Goal: Information Seeking & Learning: Learn about a topic

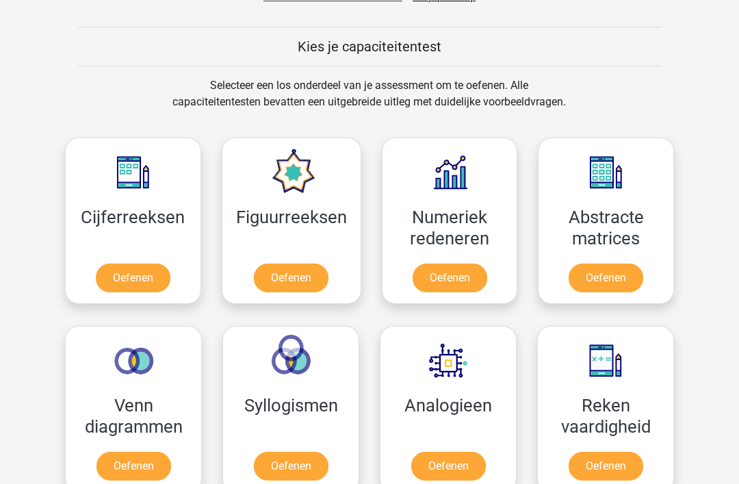
scroll to position [506, 0]
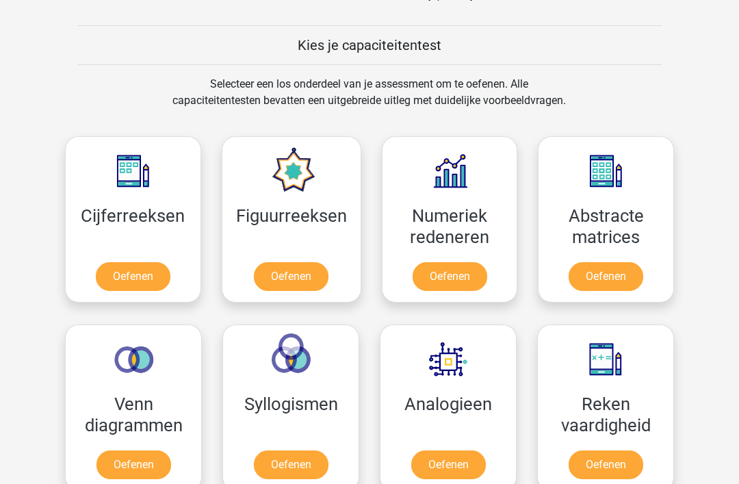
click at [135, 270] on link "Oefenen" at bounding box center [133, 276] width 75 height 29
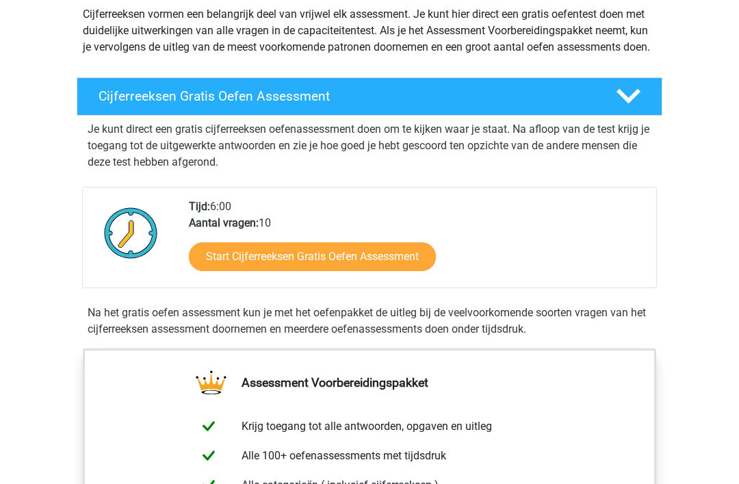
scroll to position [165, 0]
click at [220, 265] on link "Start Cijferreeksen Gratis Oefen Assessment" at bounding box center [312, 256] width 247 height 29
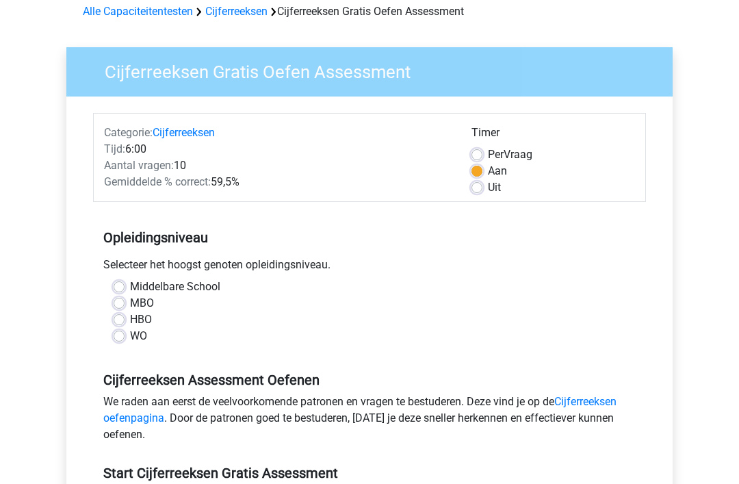
scroll to position [68, 0]
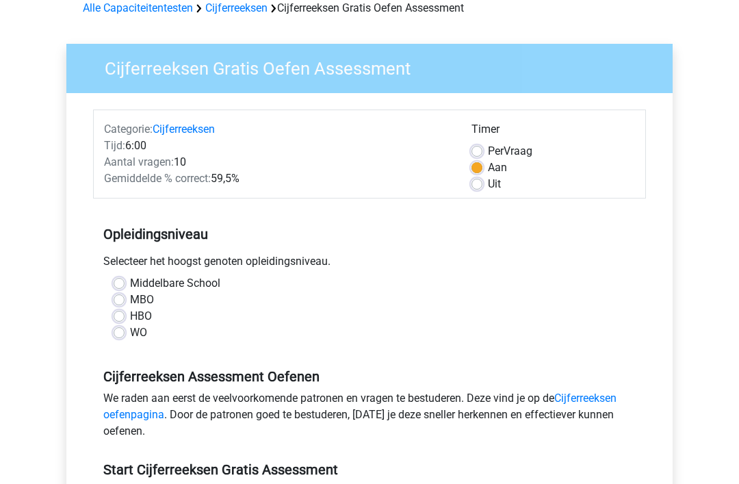
click at [130, 299] on label "MBO" at bounding box center [142, 300] width 24 height 16
click at [115, 299] on input "MBO" at bounding box center [119, 299] width 11 height 14
radio input "true"
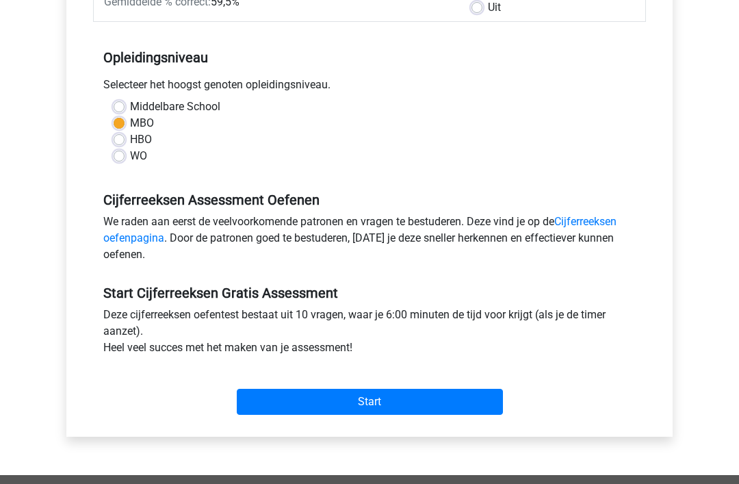
scroll to position [251, 0]
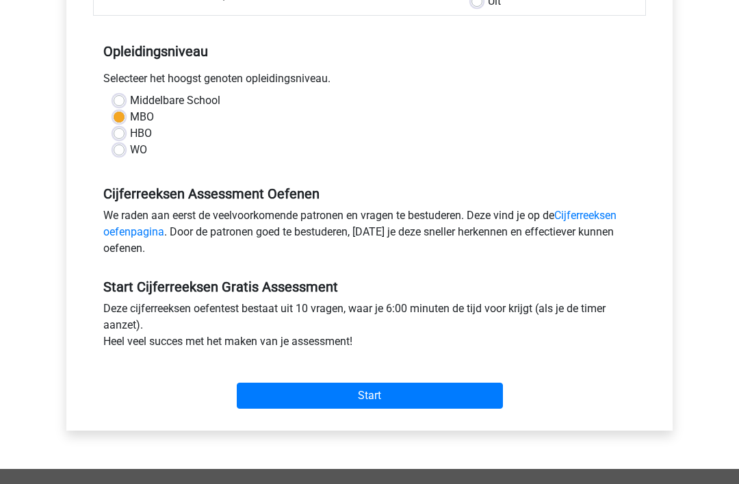
click at [292, 394] on input "Start" at bounding box center [370, 396] width 266 height 26
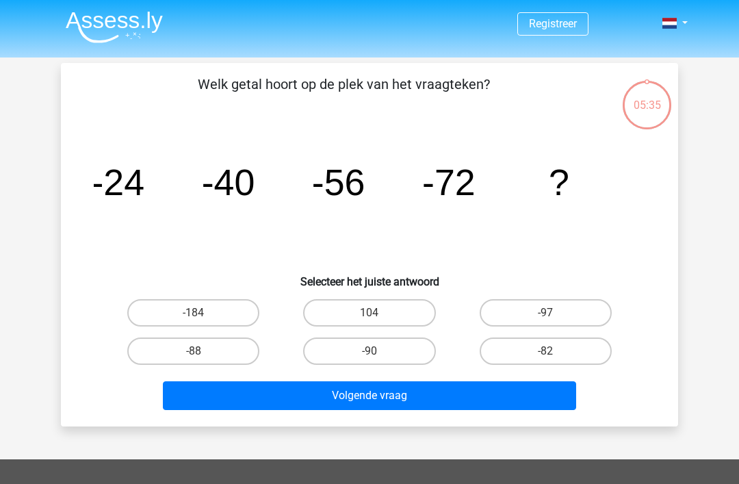
click at [342, 348] on label "-90" at bounding box center [369, 351] width 132 height 27
click at [370, 351] on input "-90" at bounding box center [374, 355] width 9 height 9
radio input "true"
click at [330, 398] on button "Volgende vraag" at bounding box center [370, 395] width 414 height 29
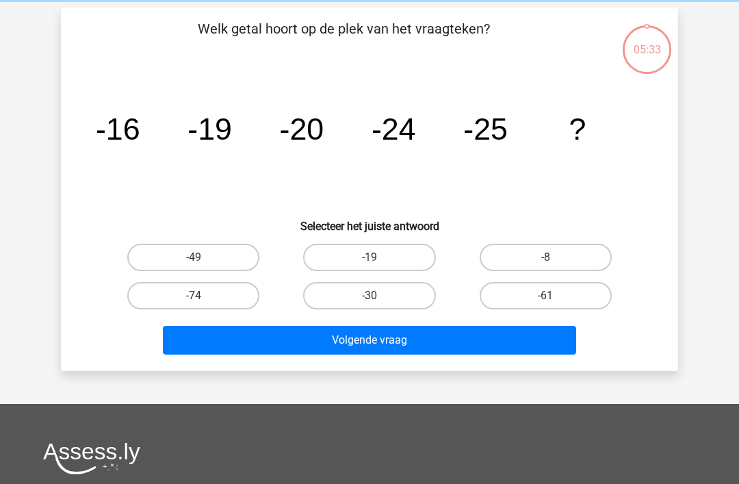
scroll to position [63, 0]
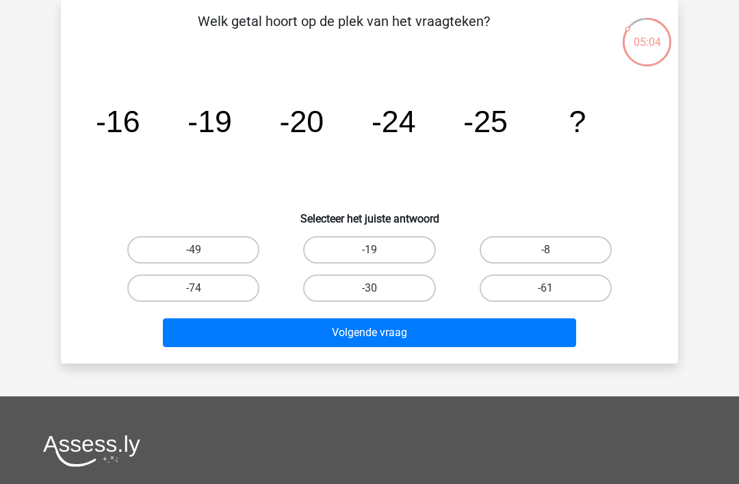
click at [351, 286] on label "-30" at bounding box center [369, 288] width 132 height 27
click at [370, 288] on input "-30" at bounding box center [374, 292] width 9 height 9
radio input "true"
click at [325, 334] on button "Volgende vraag" at bounding box center [370, 332] width 414 height 29
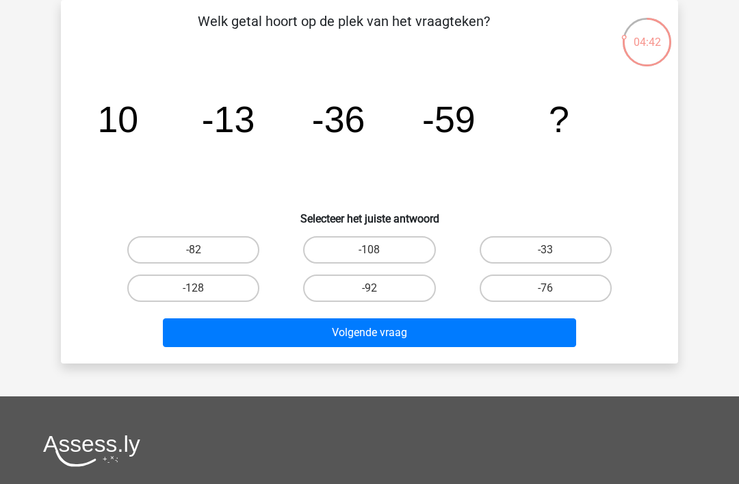
click at [167, 237] on label "-82" at bounding box center [193, 249] width 132 height 27
click at [194, 250] on input "-82" at bounding box center [198, 254] width 9 height 9
radio input "true"
click at [231, 331] on button "Volgende vraag" at bounding box center [370, 332] width 414 height 29
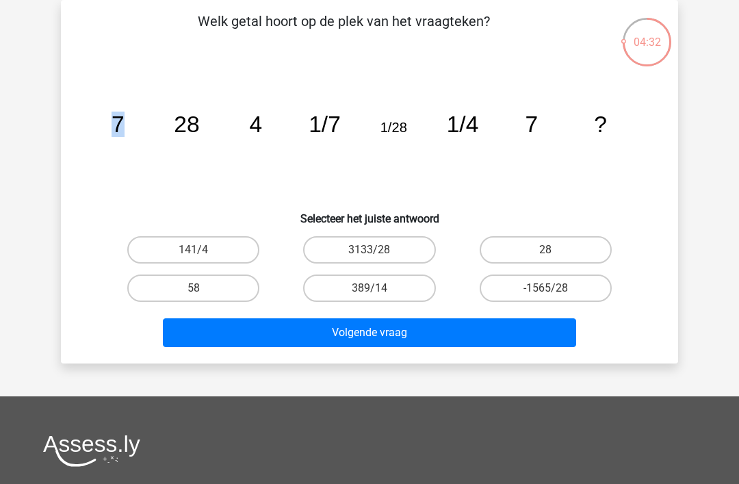
click at [194, 176] on icon "image/svg+xml 7 28 4 1/7 1/28 1/4 7 ?" at bounding box center [370, 132] width 552 height 138
click at [555, 244] on label "28" at bounding box center [546, 249] width 132 height 27
click at [555, 250] on input "28" at bounding box center [550, 254] width 9 height 9
radio input "true"
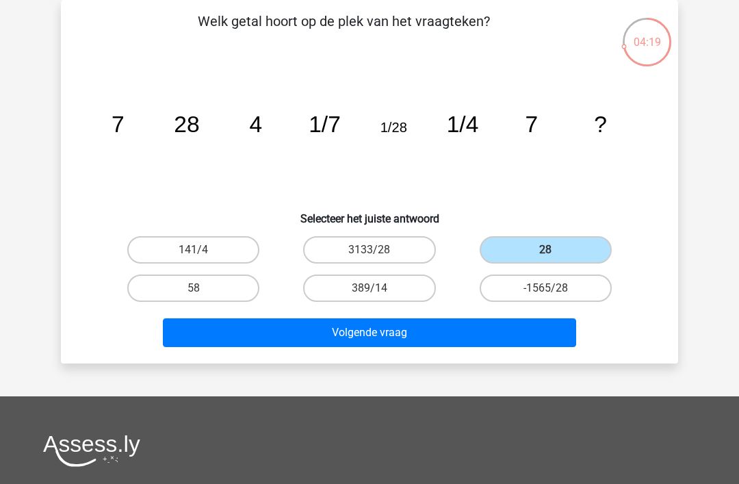
click at [509, 339] on button "Volgende vraag" at bounding box center [370, 332] width 414 height 29
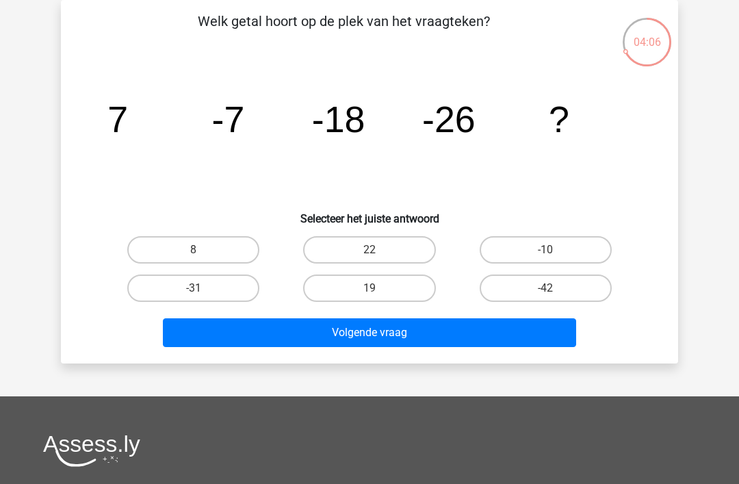
click at [153, 246] on label "8" at bounding box center [193, 249] width 132 height 27
click at [194, 250] on input "8" at bounding box center [198, 254] width 9 height 9
radio input "true"
click at [515, 346] on button "Volgende vraag" at bounding box center [370, 332] width 414 height 29
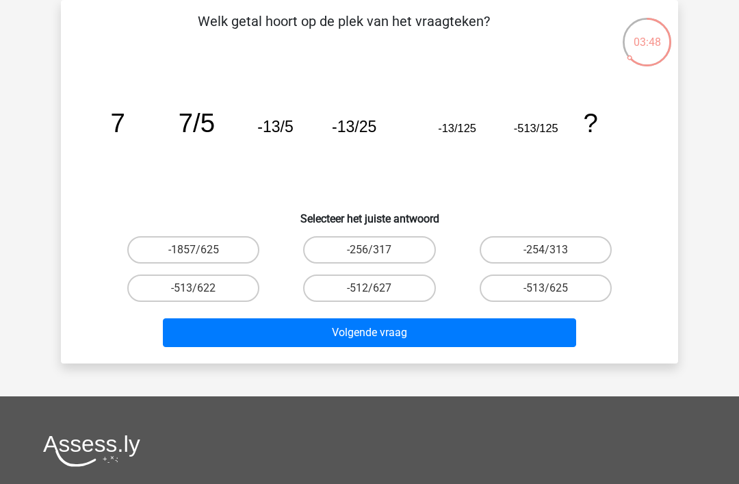
click at [561, 247] on label "-254/313" at bounding box center [546, 249] width 132 height 27
click at [555, 250] on input "-254/313" at bounding box center [550, 254] width 9 height 9
radio input "true"
click at [572, 245] on label "-254/313" at bounding box center [546, 249] width 132 height 27
click at [555, 250] on input "-254/313" at bounding box center [550, 254] width 9 height 9
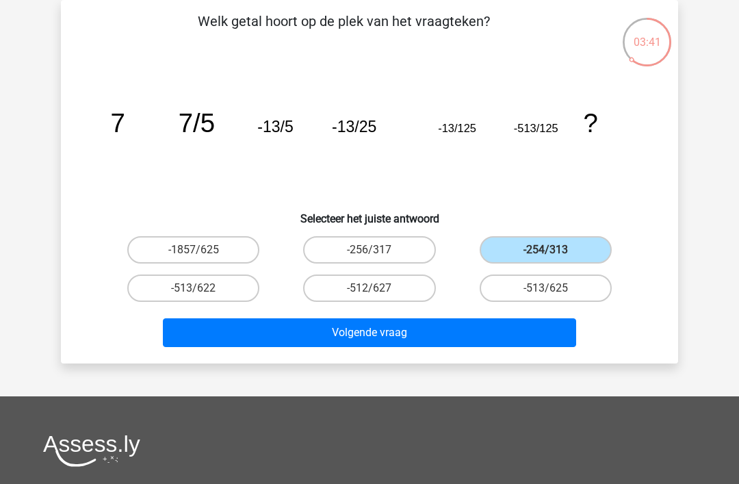
click at [567, 277] on label "-513/625" at bounding box center [546, 288] width 132 height 27
click at [555, 288] on input "-513/625" at bounding box center [550, 292] width 9 height 9
radio input "true"
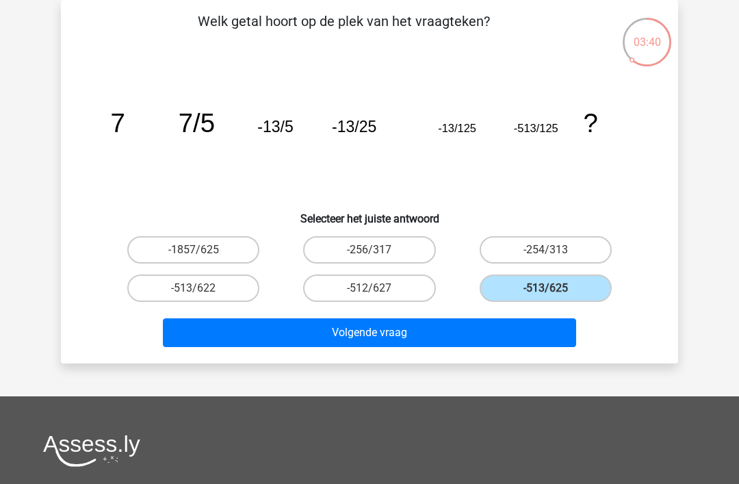
click at [546, 333] on button "Volgende vraag" at bounding box center [370, 332] width 414 height 29
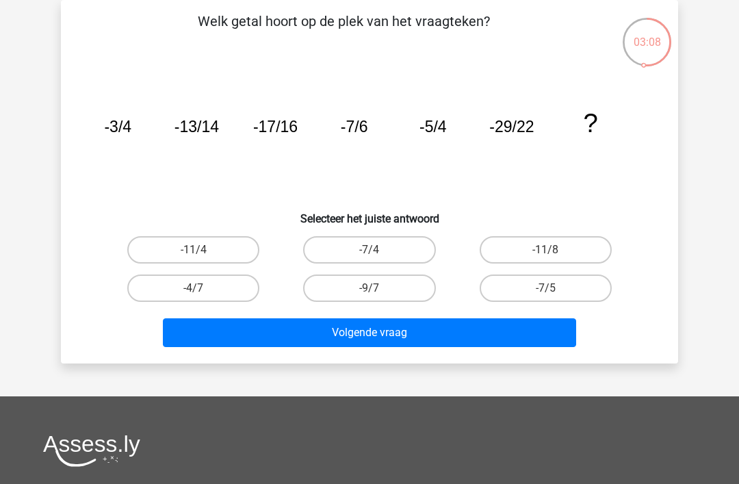
click at [357, 288] on label "-9/7" at bounding box center [369, 288] width 132 height 27
click at [370, 288] on input "-9/7" at bounding box center [374, 292] width 9 height 9
radio input "true"
click at [325, 340] on button "Volgende vraag" at bounding box center [370, 332] width 414 height 29
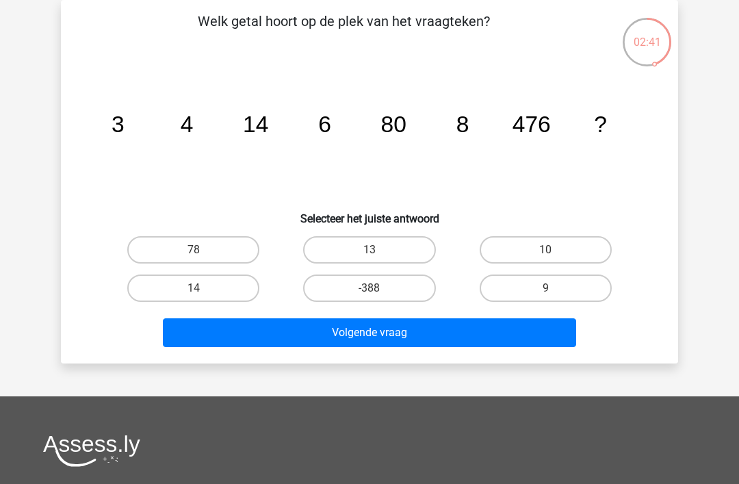
click at [179, 244] on label "78" at bounding box center [193, 249] width 132 height 27
click at [194, 250] on input "78" at bounding box center [198, 254] width 9 height 9
radio input "true"
click at [239, 332] on button "Volgende vraag" at bounding box center [370, 332] width 414 height 29
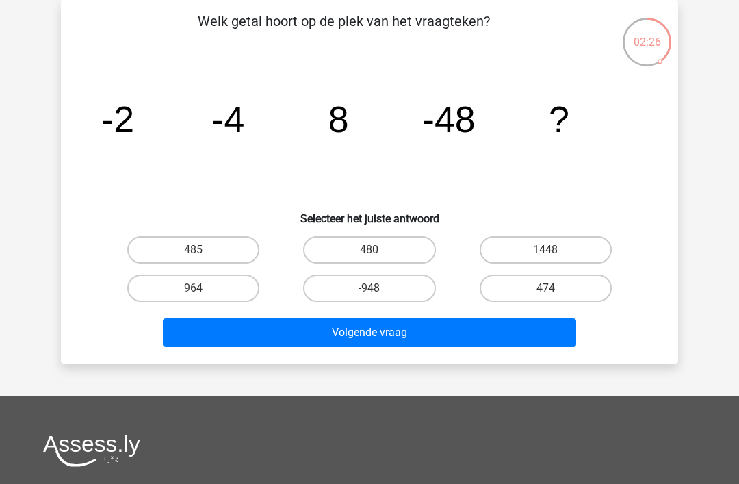
click at [572, 253] on label "1448" at bounding box center [546, 249] width 132 height 27
click at [555, 253] on input "1448" at bounding box center [550, 254] width 9 height 9
radio input "true"
click at [577, 283] on label "474" at bounding box center [546, 288] width 132 height 27
click at [555, 288] on input "474" at bounding box center [550, 292] width 9 height 9
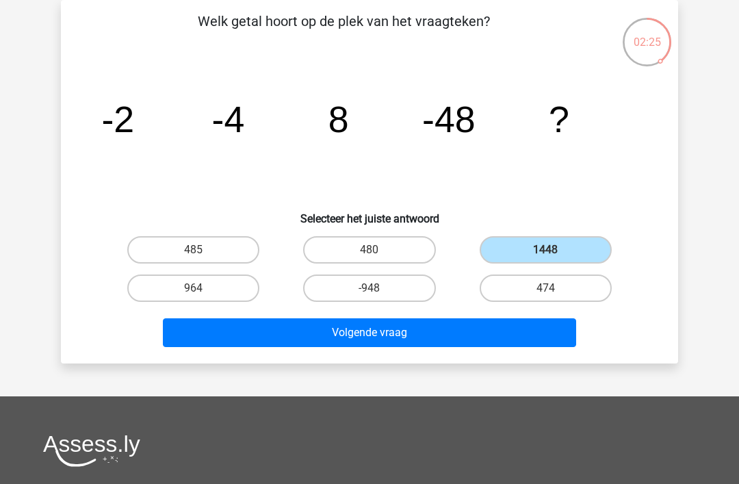
radio input "true"
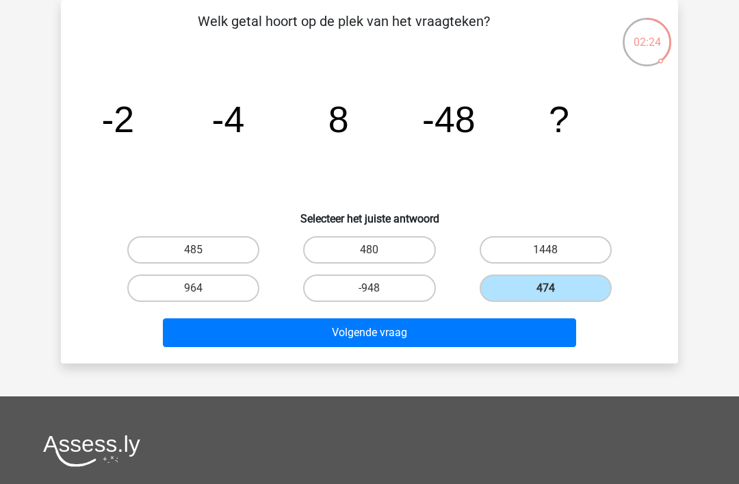
click at [546, 320] on button "Volgende vraag" at bounding box center [370, 332] width 414 height 29
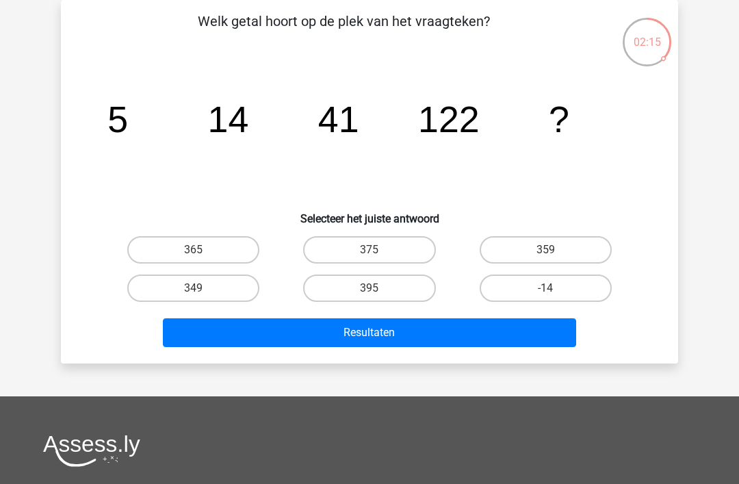
click at [187, 249] on label "365" at bounding box center [193, 249] width 132 height 27
click at [194, 250] on input "365" at bounding box center [198, 254] width 9 height 9
radio input "true"
click at [256, 327] on button "Resultaten" at bounding box center [370, 332] width 414 height 29
